Goal: Task Accomplishment & Management: Use online tool/utility

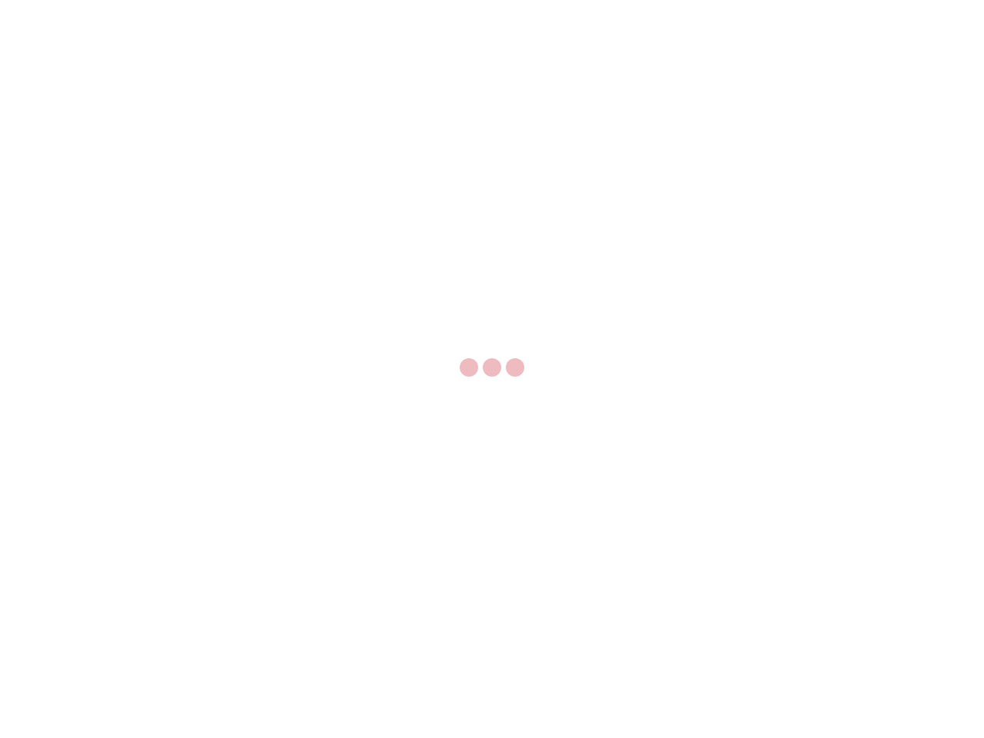
select select "US"
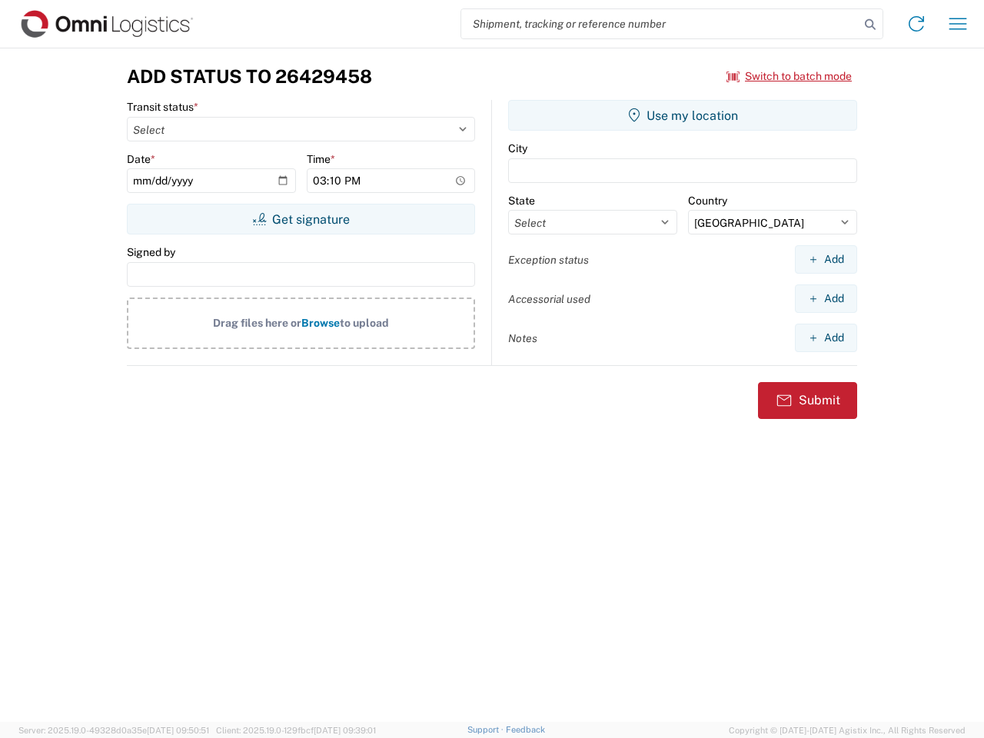
click at [660, 24] on input "search" at bounding box center [660, 23] width 398 height 29
click at [870, 25] on icon at bounding box center [870, 25] width 22 height 22
click at [916, 24] on icon at bounding box center [916, 24] width 25 height 25
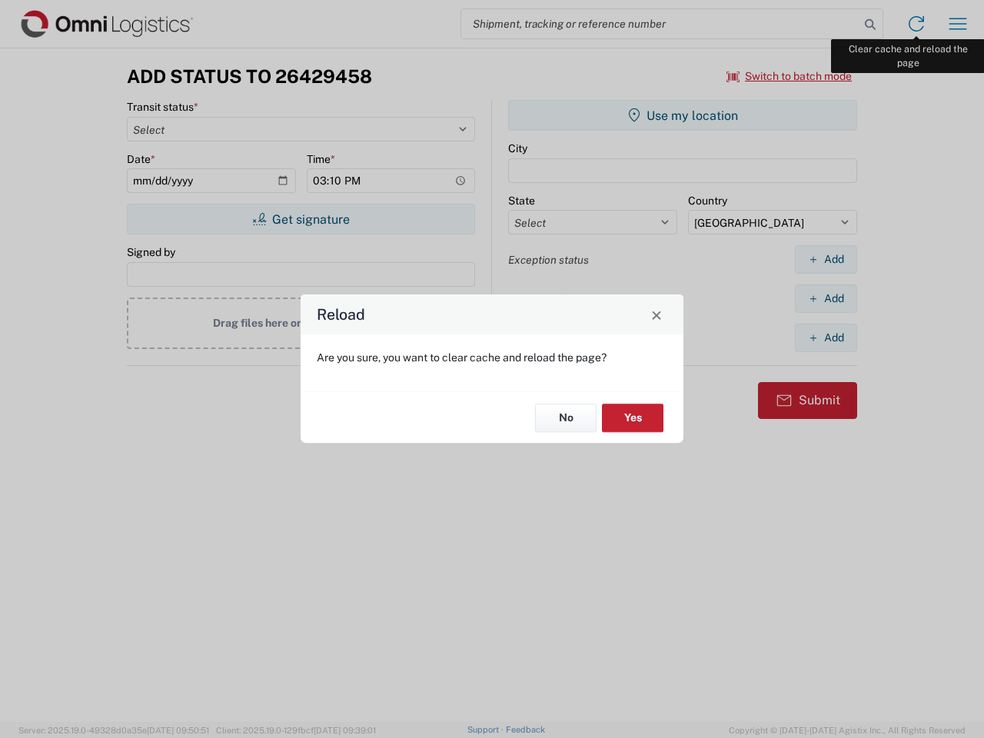
click at [957, 24] on div "Reload Are you sure, you want to clear cache and reload the page? No Yes" at bounding box center [492, 369] width 984 height 738
click at [789, 76] on div "Reload Are you sure, you want to clear cache and reload the page? No Yes" at bounding box center [492, 369] width 984 height 738
click at [300, 219] on div "Reload Are you sure, you want to clear cache and reload the page? No Yes" at bounding box center [492, 369] width 984 height 738
click at [682, 115] on div "Reload Are you sure, you want to clear cache and reload the page? No Yes" at bounding box center [492, 369] width 984 height 738
click at [825, 259] on div "Reload Are you sure, you want to clear cache and reload the page? No Yes" at bounding box center [492, 369] width 984 height 738
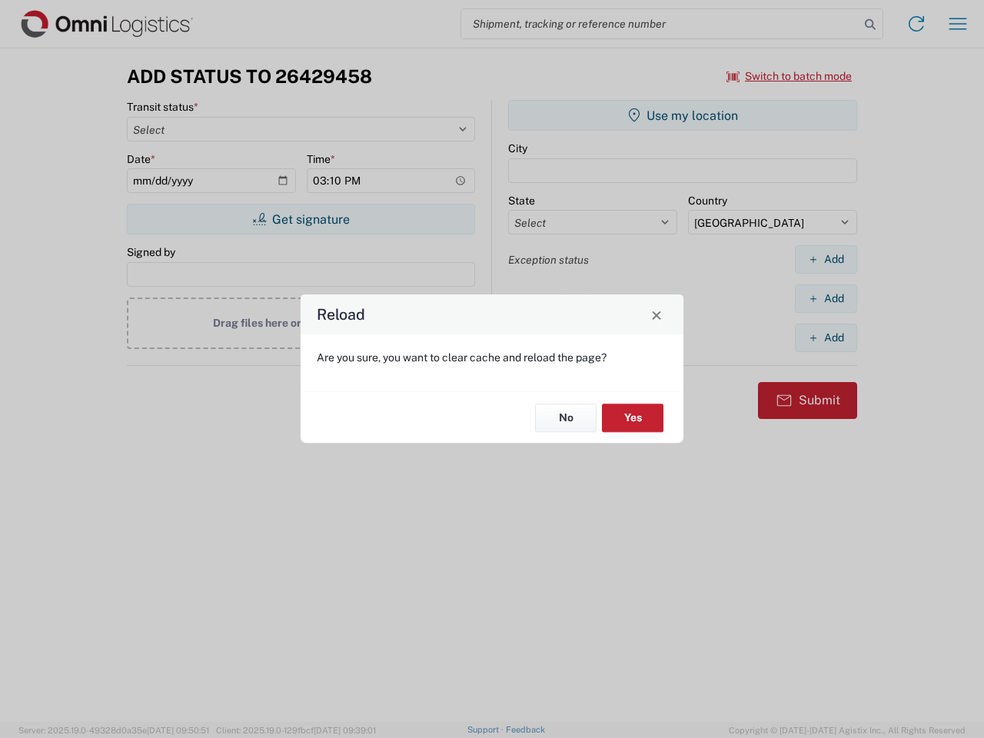
click at [825, 298] on div "Reload Are you sure, you want to clear cache and reload the page? No Yes" at bounding box center [492, 369] width 984 height 738
click at [825, 337] on div "Reload Are you sure, you want to clear cache and reload the page? No Yes" at bounding box center [492, 369] width 984 height 738
